Goal: Task Accomplishment & Management: Manage account settings

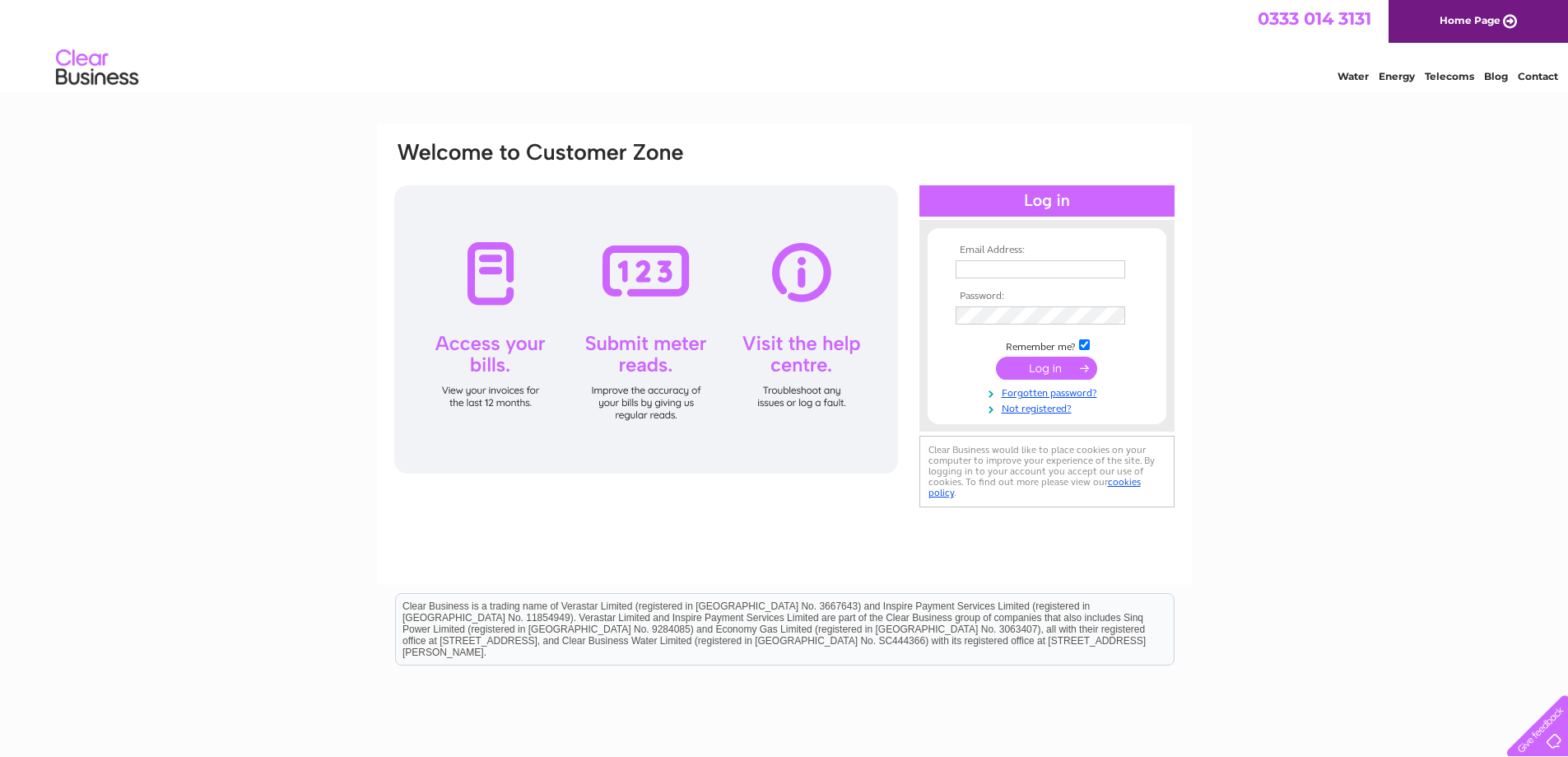
type input "[EMAIL_ADDRESS][DOMAIN_NAME]"
click at [1068, 364] on input "submit" at bounding box center [1047, 368] width 101 height 23
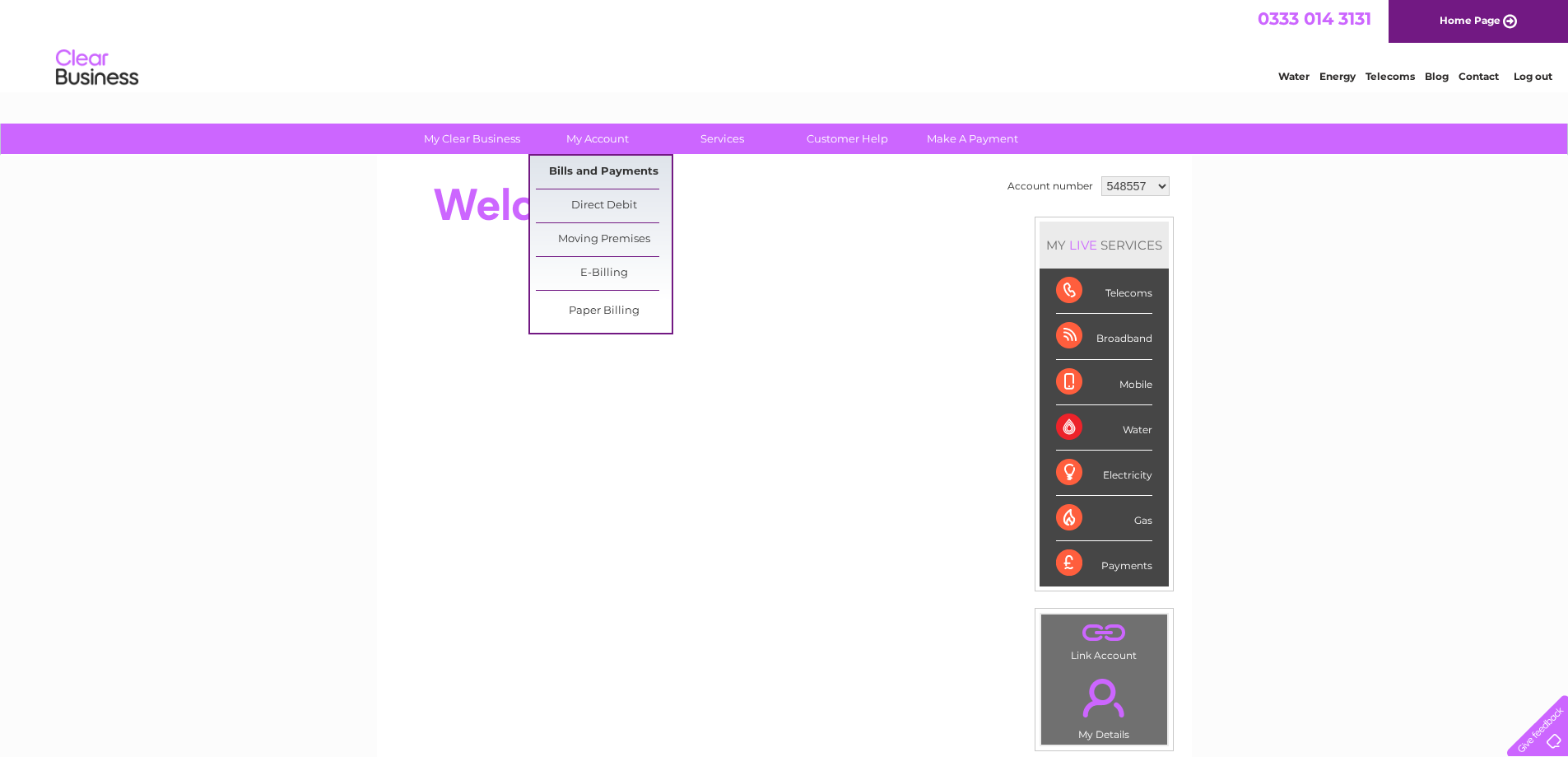
click at [576, 169] on link "Bills and Payments" at bounding box center [604, 172] width 136 height 33
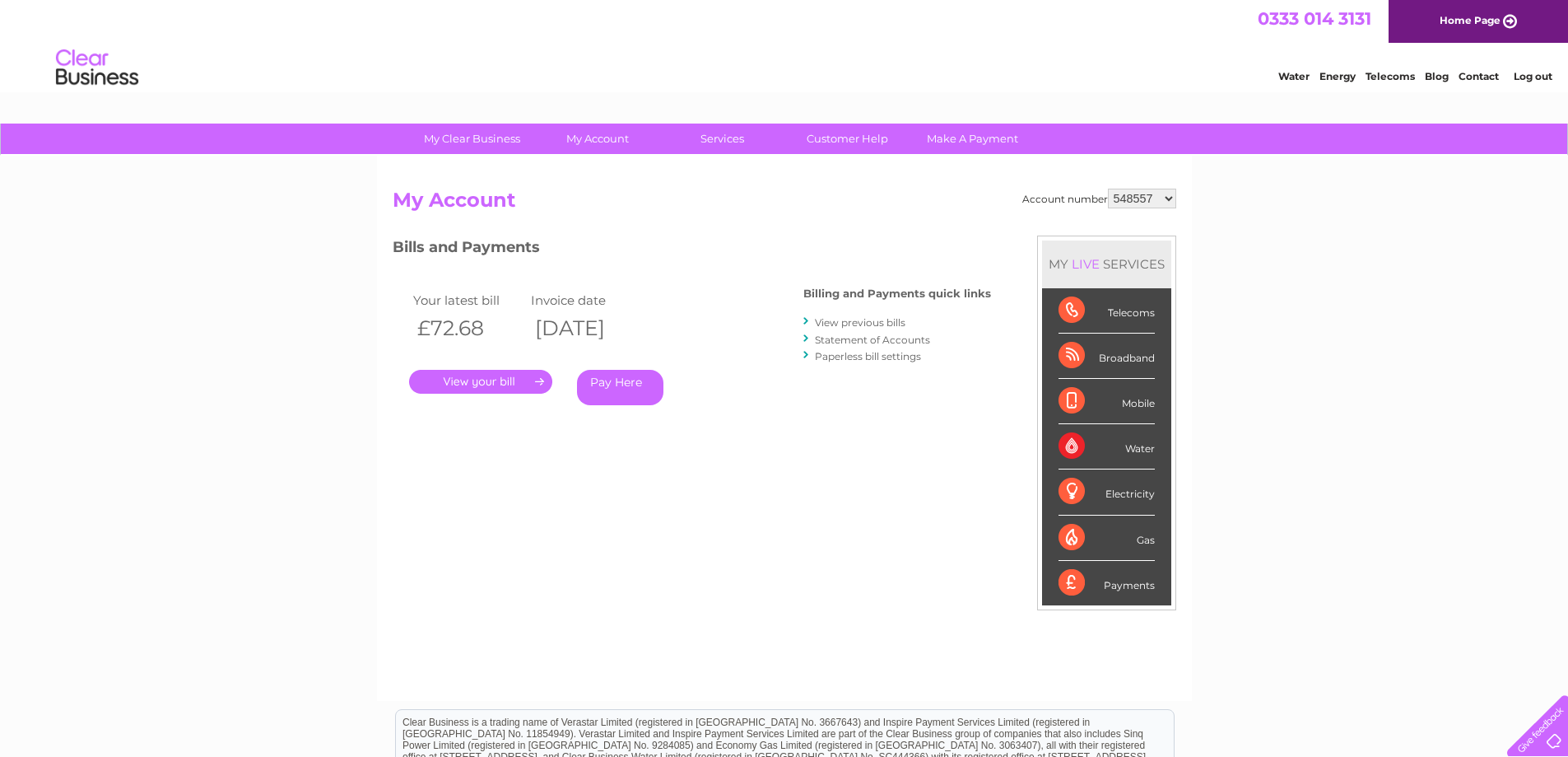
click at [1147, 200] on select "548557 1063058" at bounding box center [1142, 198] width 68 height 20
select select "1063058"
click at [1108, 188] on select "548557 1063058" at bounding box center [1142, 198] width 68 height 20
click at [506, 382] on link "." at bounding box center [481, 381] width 143 height 24
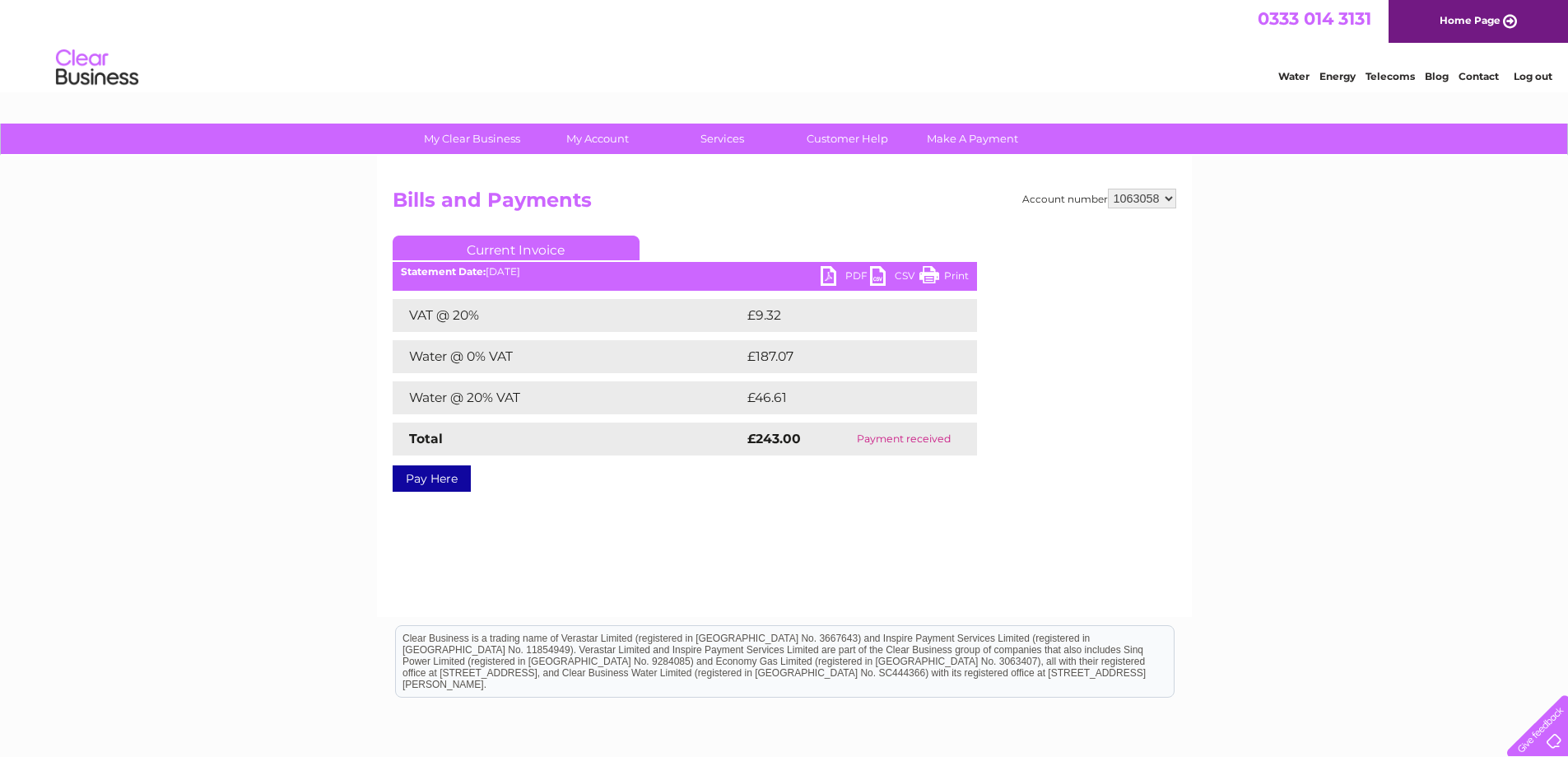
click at [851, 269] on link "PDF" at bounding box center [846, 278] width 50 height 24
click at [1535, 72] on link "Log out" at bounding box center [1533, 76] width 39 height 13
